Goal: Task Accomplishment & Management: Use online tool/utility

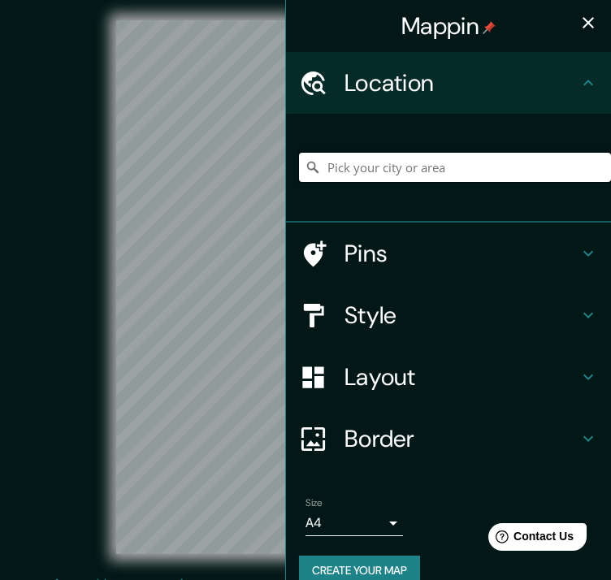
click at [391, 164] on input "Pick your city or area" at bounding box center [455, 167] width 312 height 29
click at [376, 170] on input "Pick your city or area" at bounding box center [455, 167] width 312 height 29
paste input "Lib. Lic. [PERSON_NAME], [GEOGRAPHIC_DATA][PERSON_NAME], 90600 Apetatitlán, Tla…"
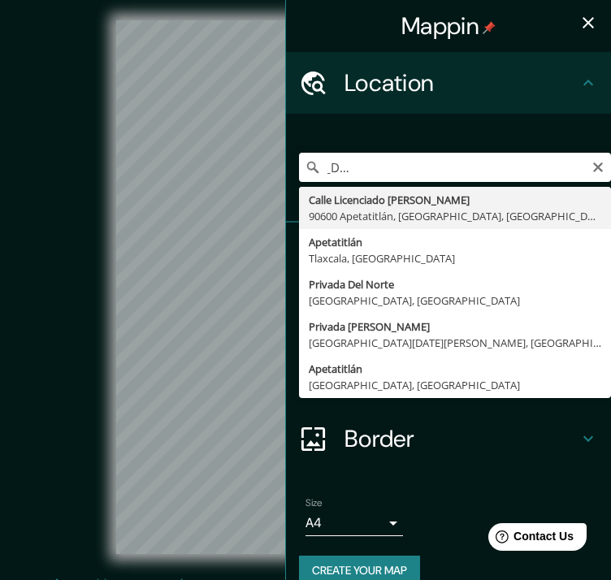
type input "Calle Licenciado [PERSON_NAME], [GEOGRAPHIC_DATA], [GEOGRAPHIC_DATA]"
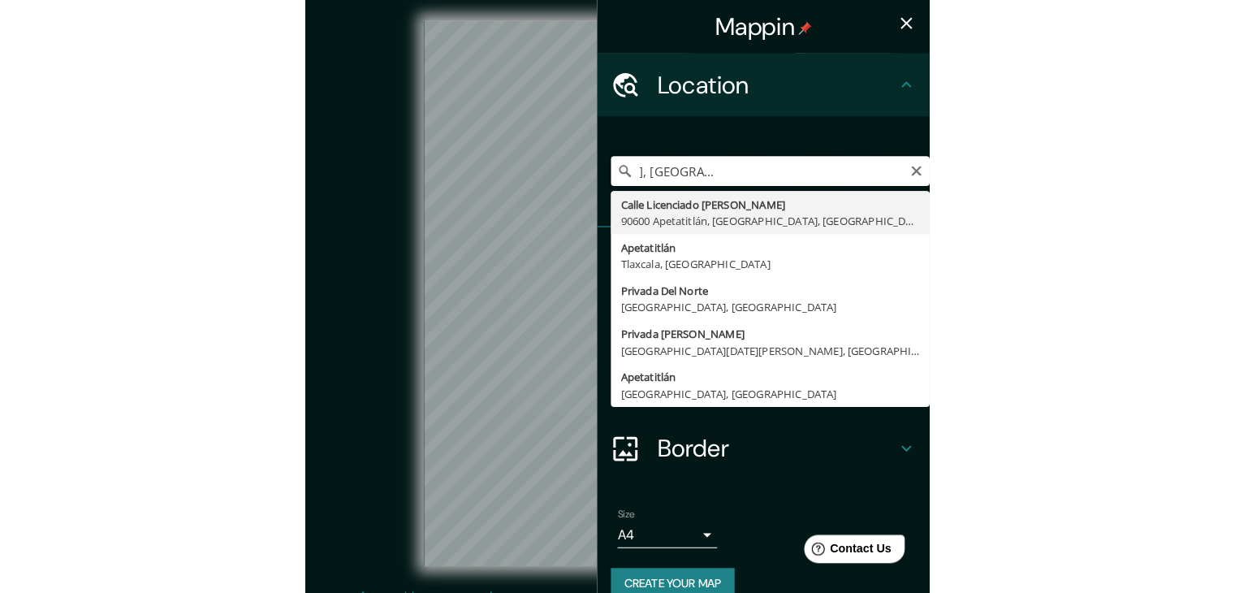
scroll to position [0, 0]
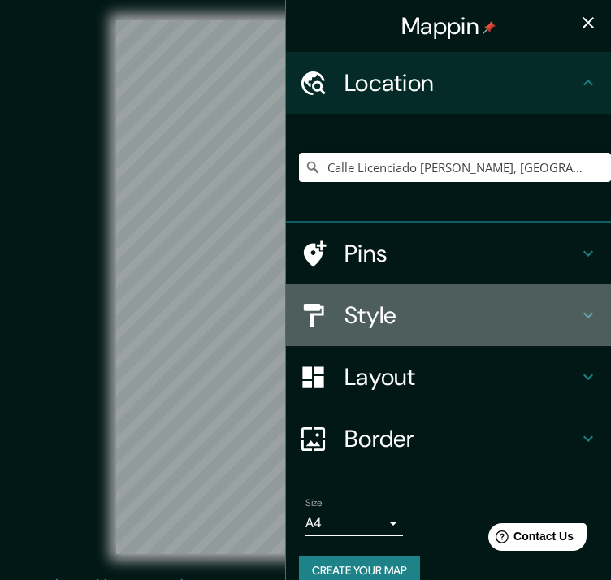
click at [377, 309] on h4 "Style" at bounding box center [461, 314] width 234 height 29
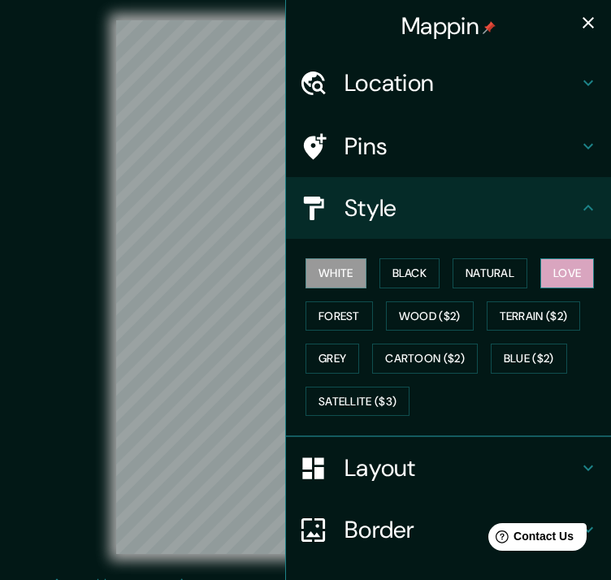
click at [556, 275] on button "Love" at bounding box center [567, 273] width 54 height 30
click at [582, 20] on icon "button" at bounding box center [587, 22] width 11 height 11
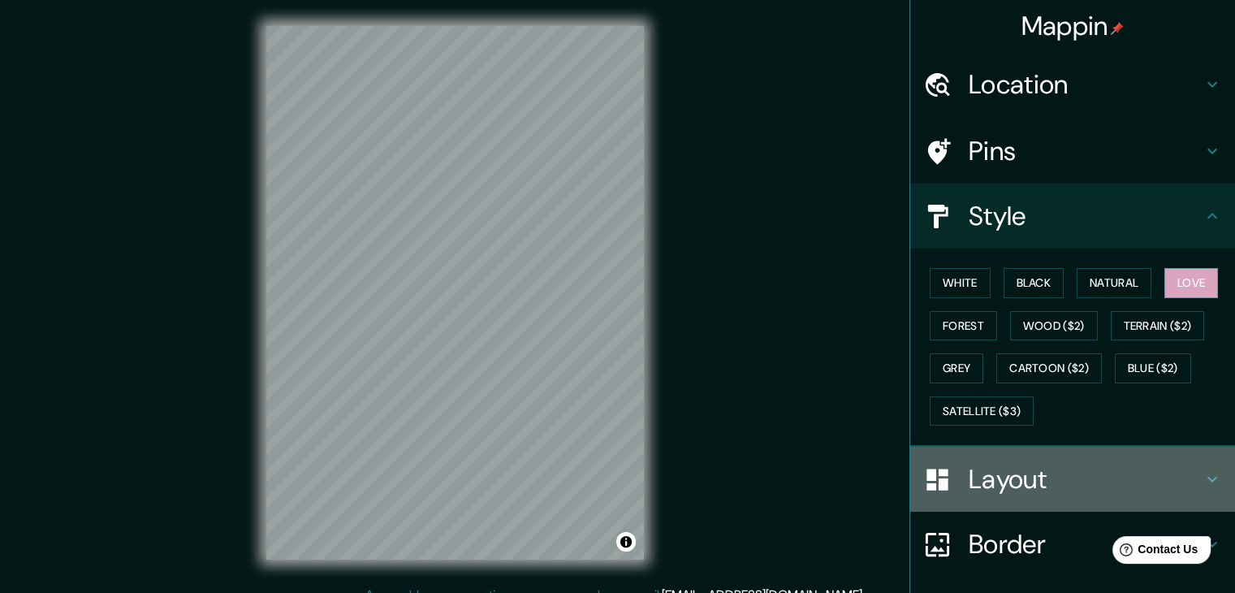
click at [610, 463] on h4 "Layout" at bounding box center [1086, 479] width 234 height 32
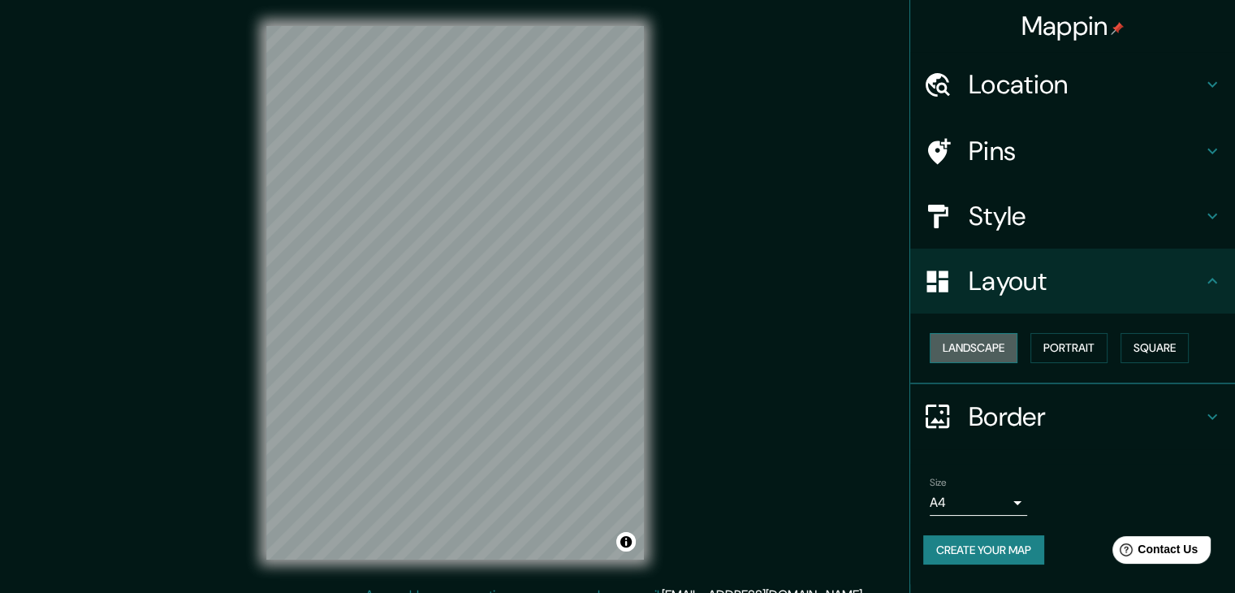
click at [610, 352] on button "Landscape" at bounding box center [974, 348] width 88 height 30
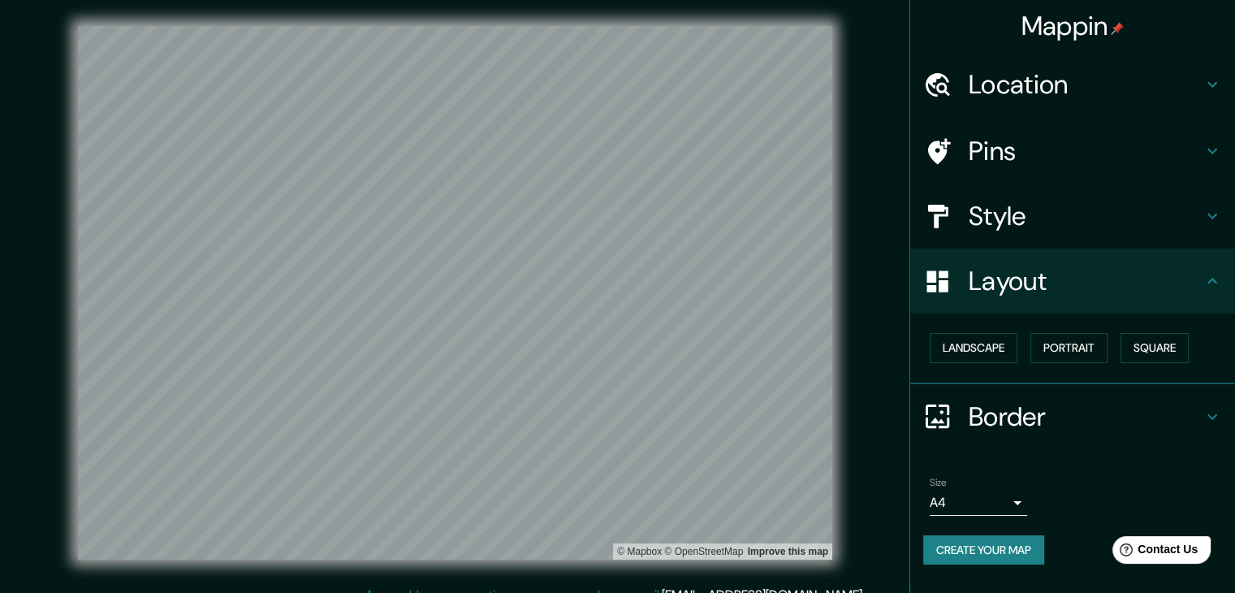
click at [610, 93] on h4 "Location" at bounding box center [1086, 84] width 234 height 32
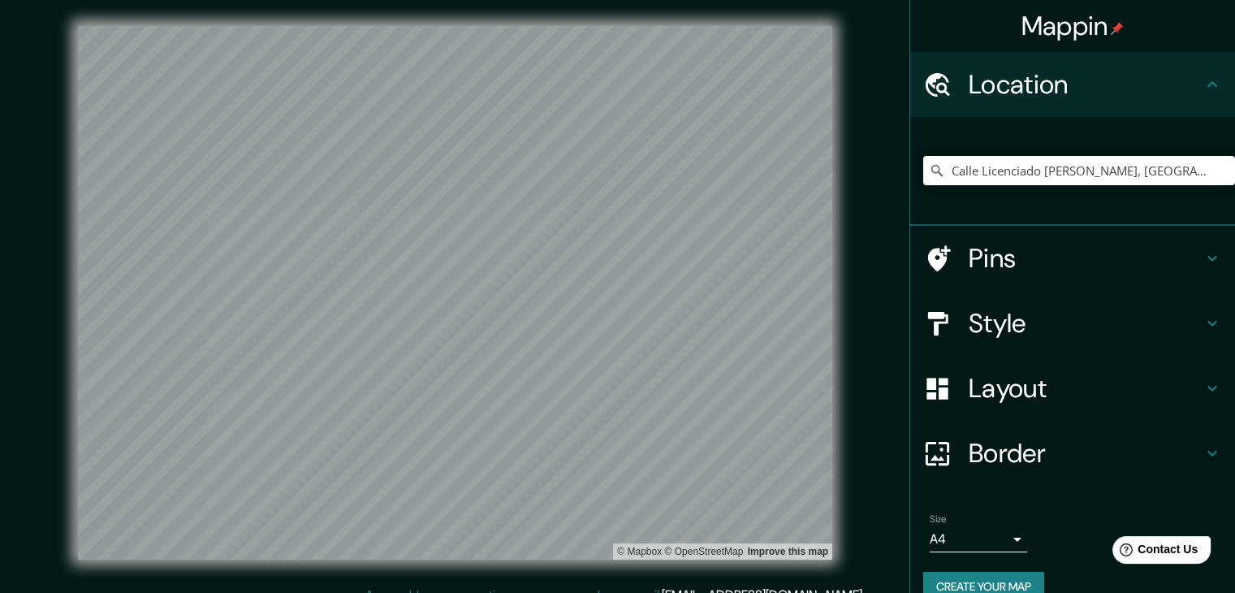
click at [610, 268] on h4 "Pins" at bounding box center [1086, 258] width 234 height 32
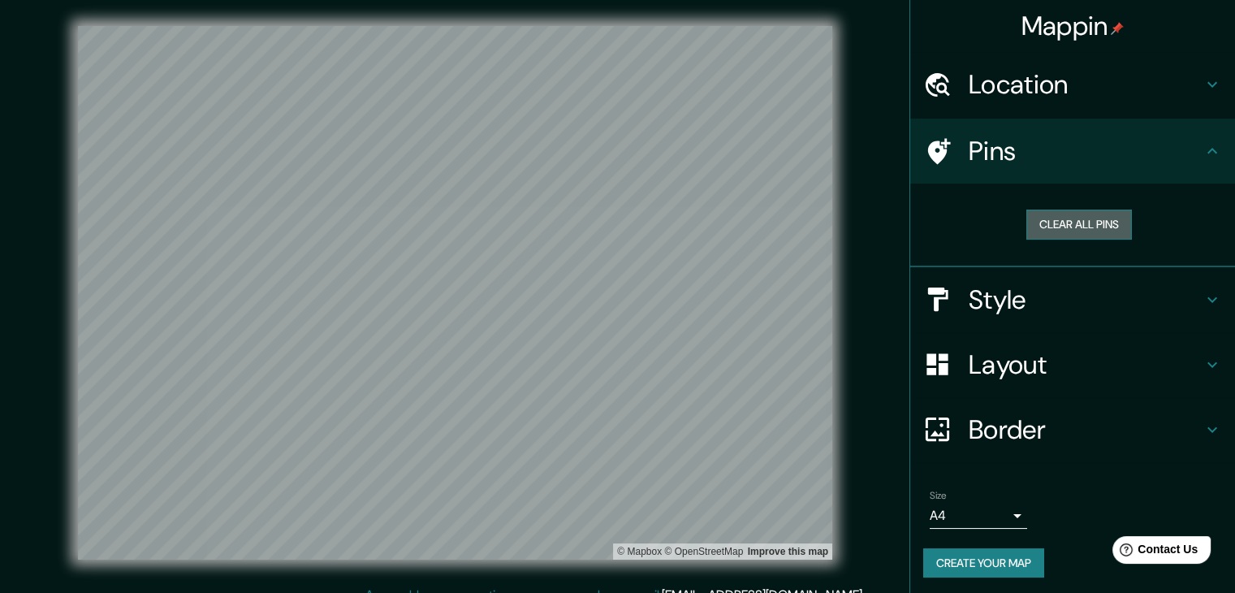
click at [610, 225] on button "Clear all pins" at bounding box center [1079, 225] width 106 height 30
click at [481, 279] on div at bounding box center [482, 273] width 13 height 13
